Goal: Navigation & Orientation: Find specific page/section

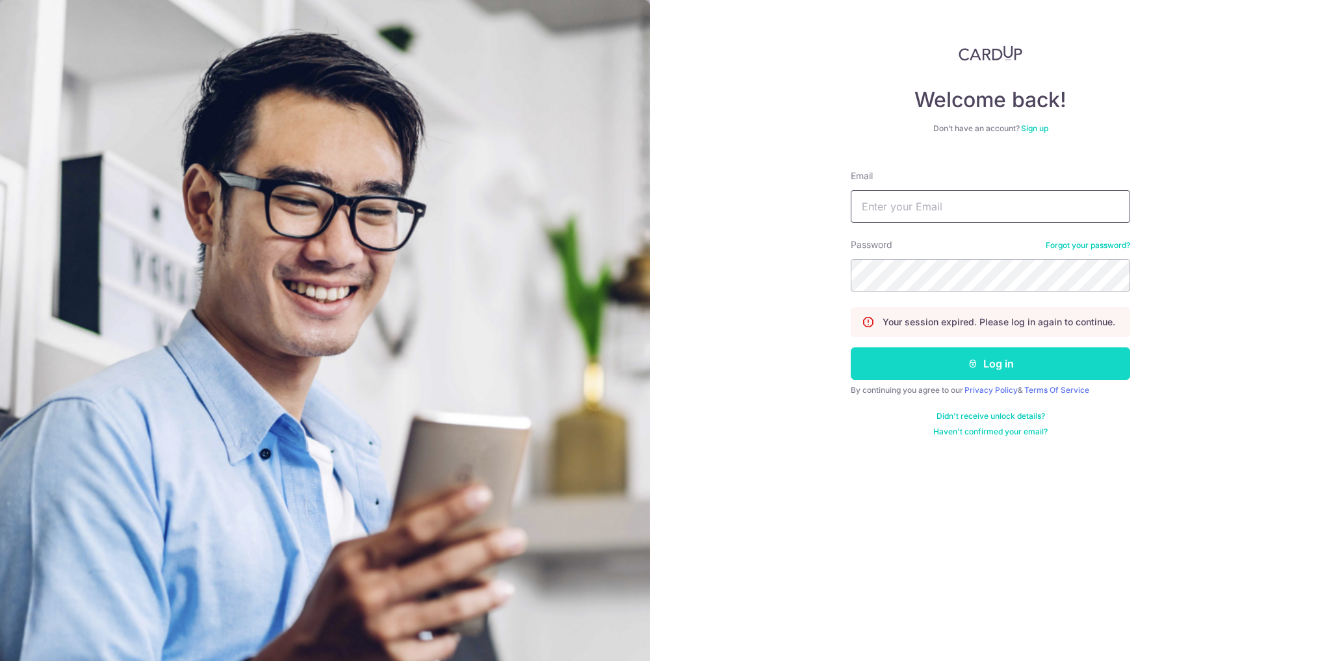
type input "[EMAIL_ADDRESS][DOMAIN_NAME]"
click at [957, 366] on button "Log in" at bounding box center [989, 364] width 279 height 32
